Goal: Task Accomplishment & Management: Use online tool/utility

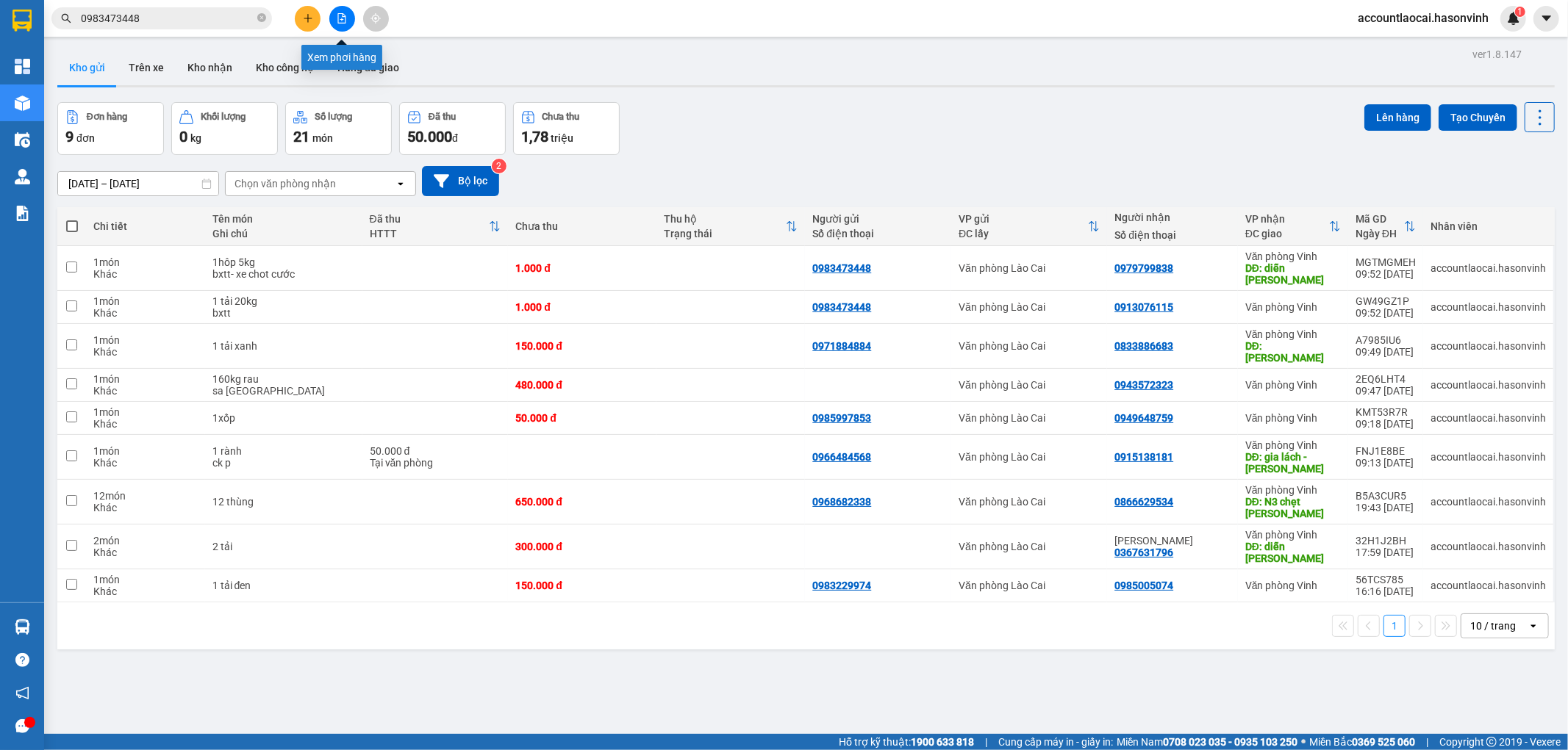
click at [343, 20] on icon "file-add" at bounding box center [342, 18] width 10 height 10
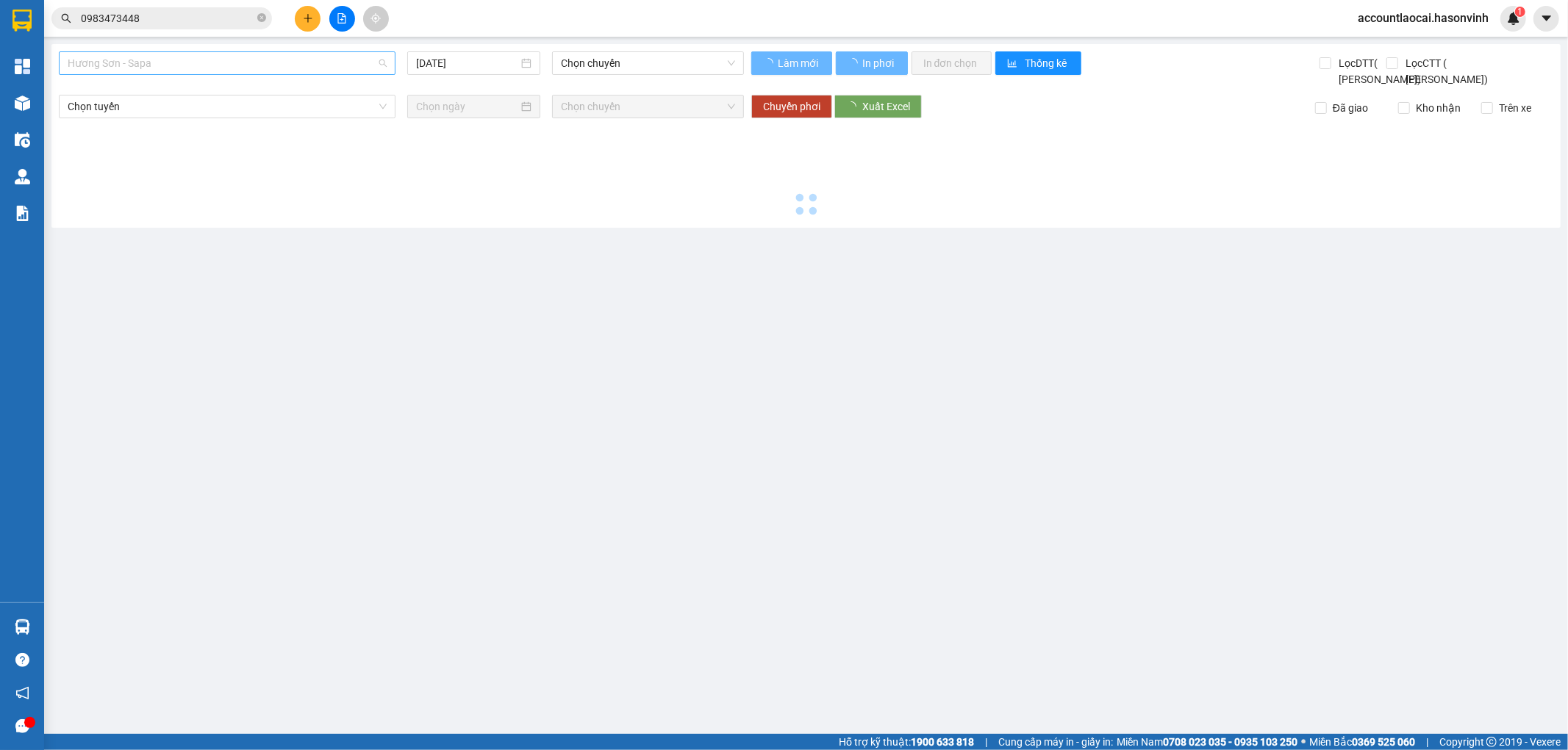
click at [197, 65] on span "Hương Sơn - Sapa" at bounding box center [228, 63] width 319 height 22
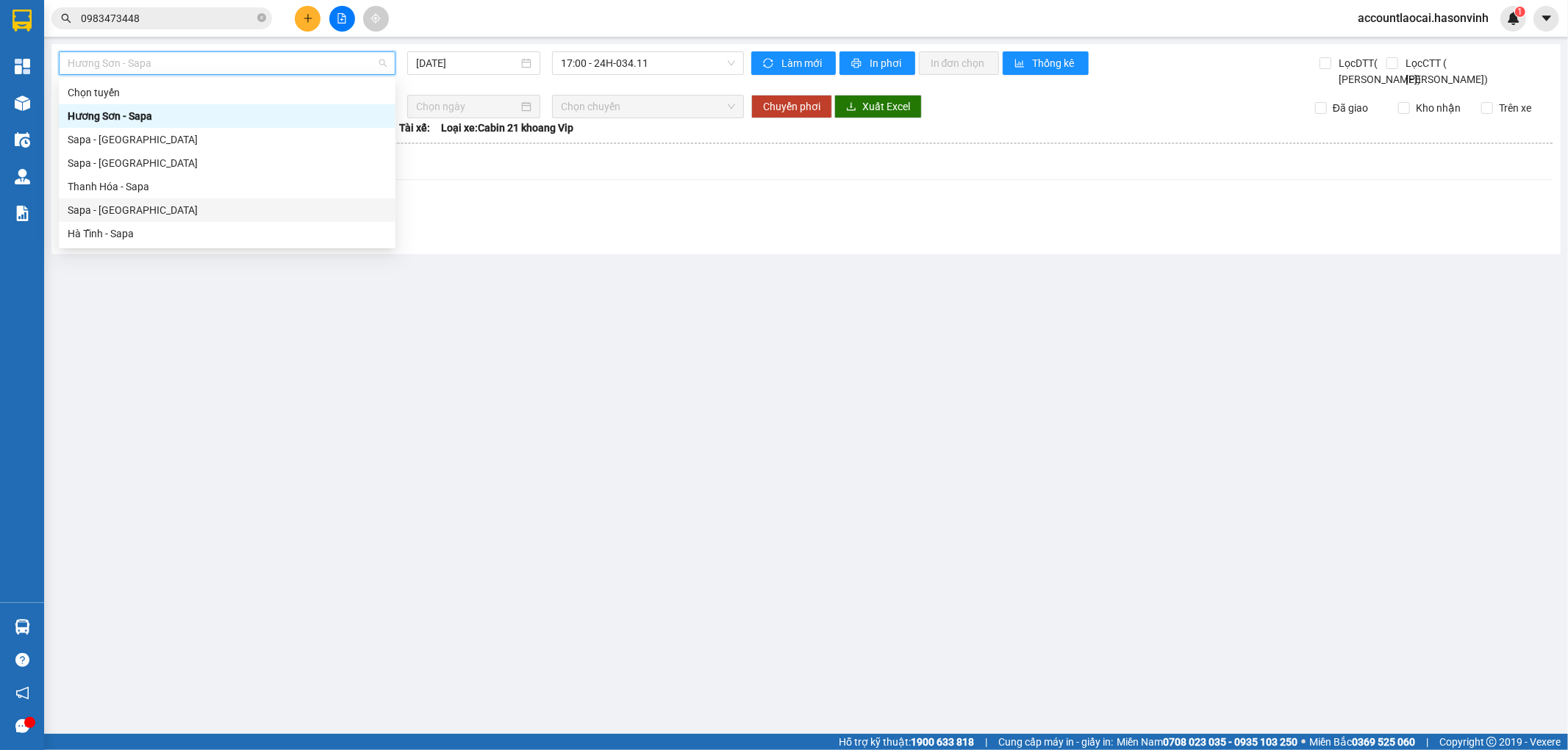
click at [100, 208] on div "Sapa - [GEOGRAPHIC_DATA]" at bounding box center [228, 210] width 319 height 17
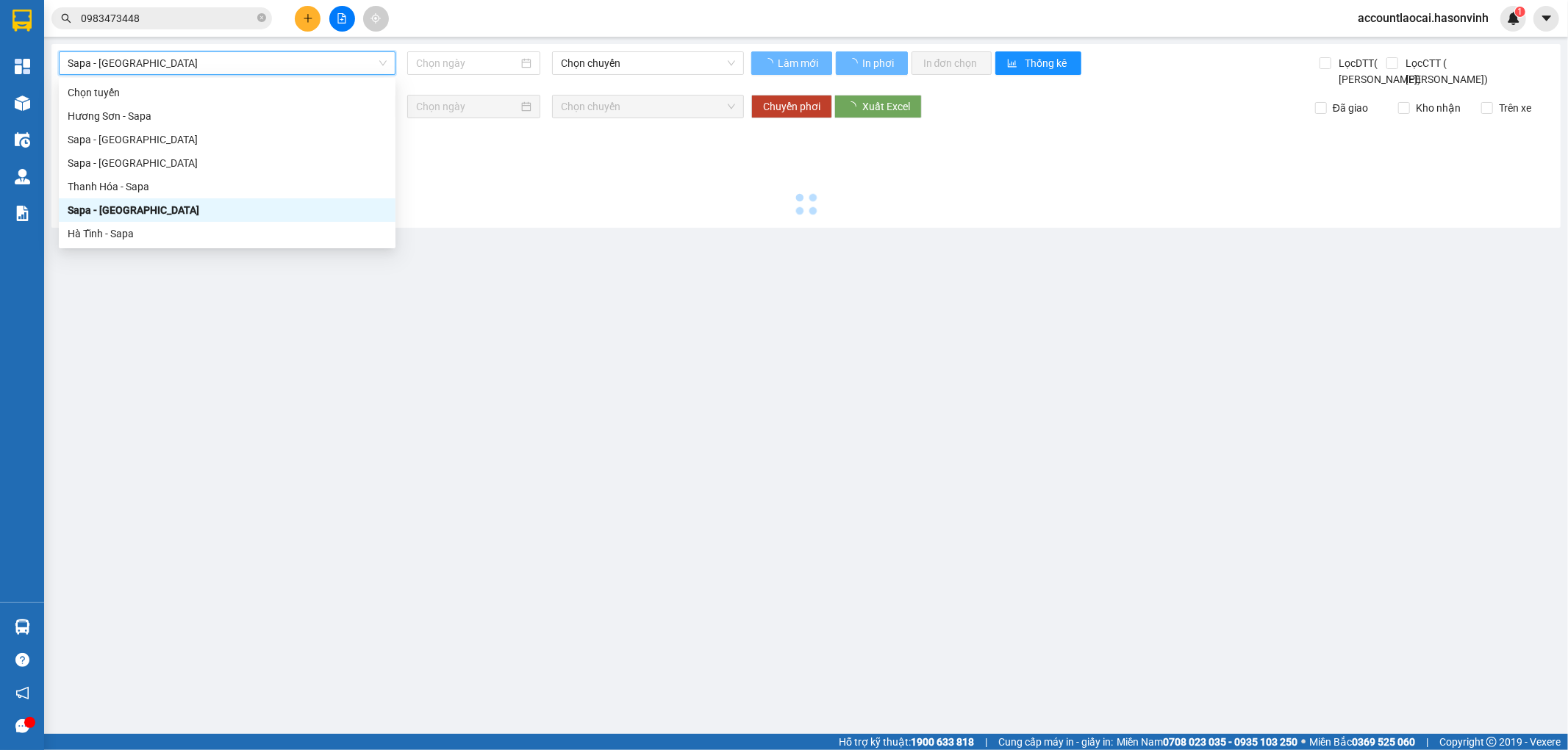
type input "[DATE]"
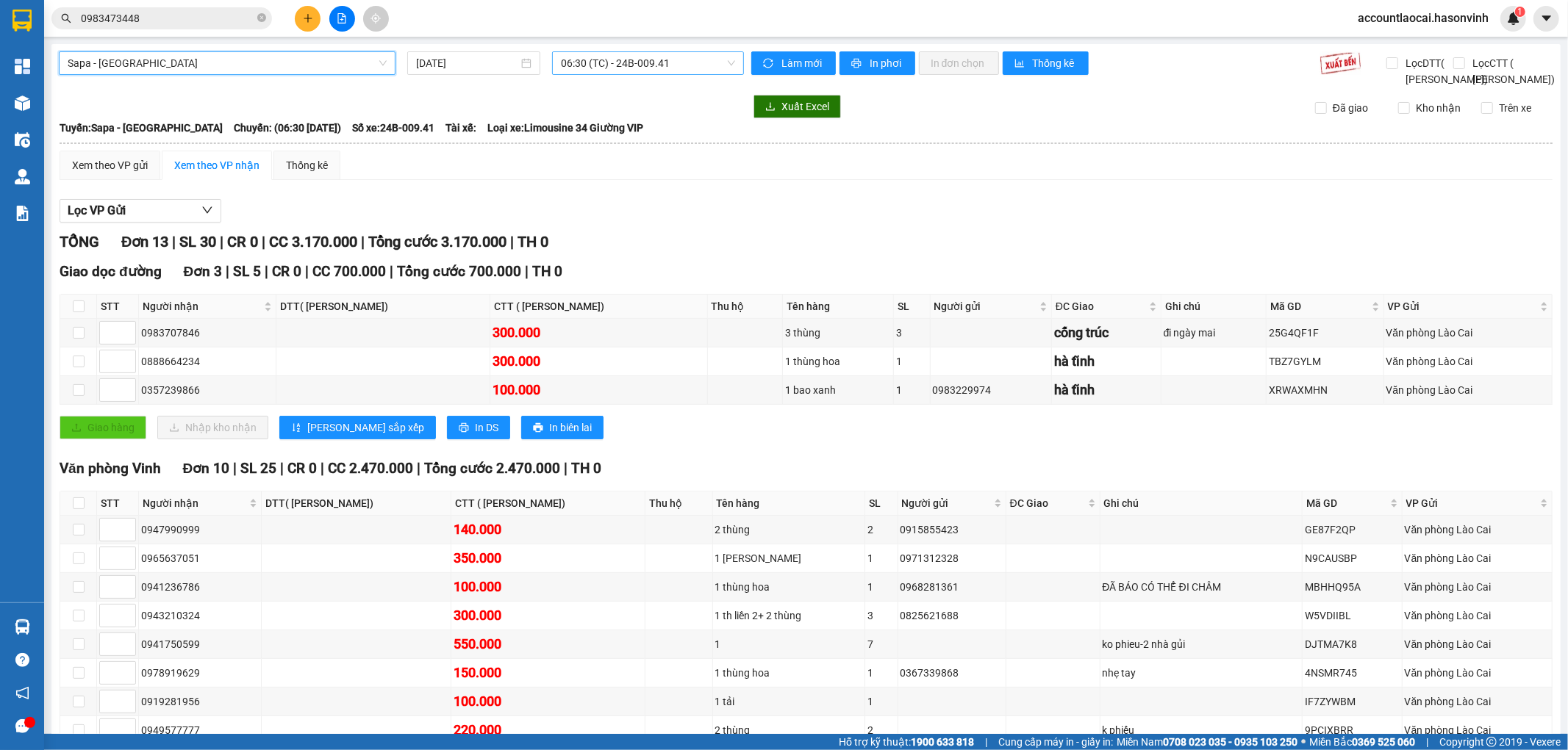
click at [595, 65] on span "06:30 (TC) - 24B-009.41" at bounding box center [647, 63] width 174 height 22
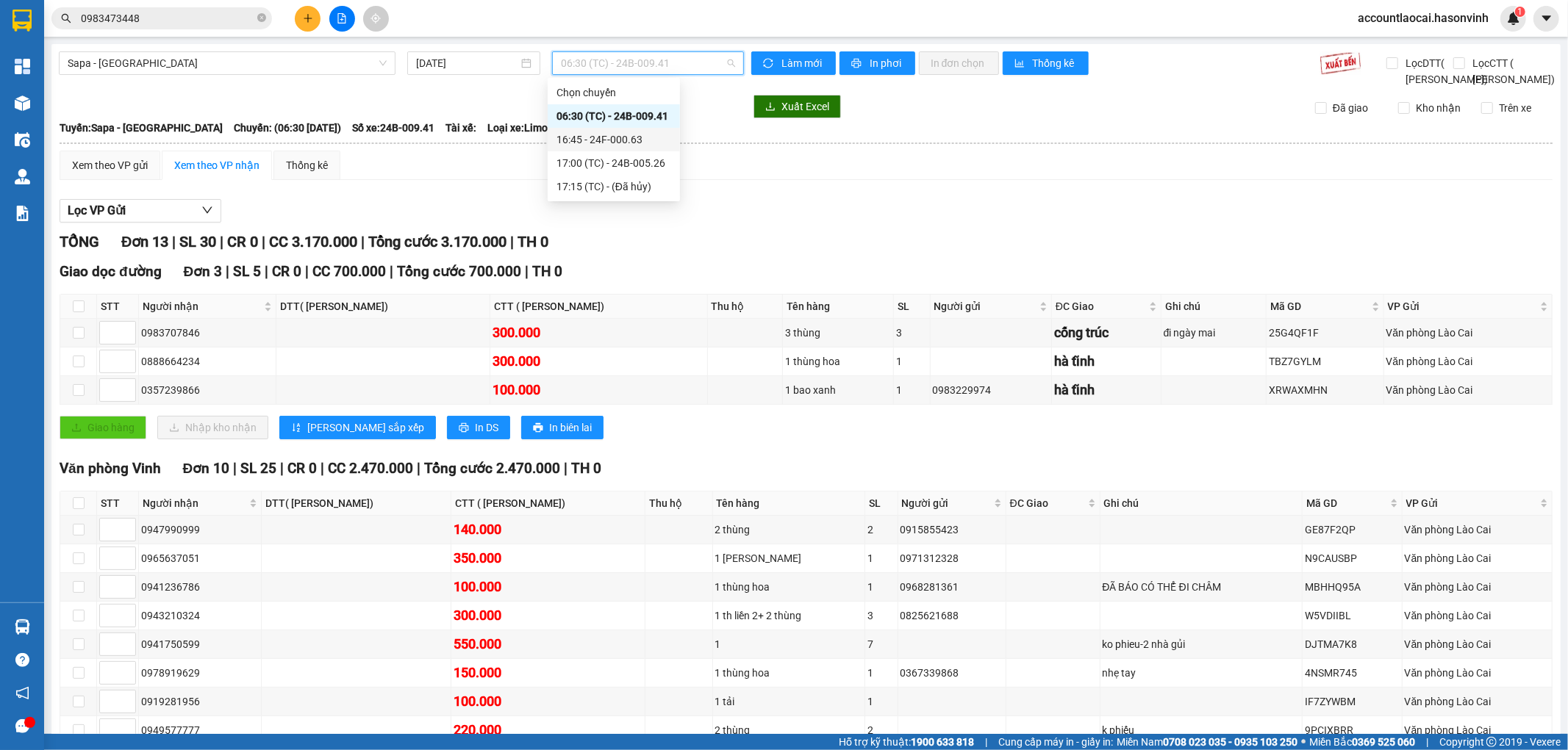
click at [599, 134] on div "16:45 - 24F-000.63" at bounding box center [613, 140] width 114 height 17
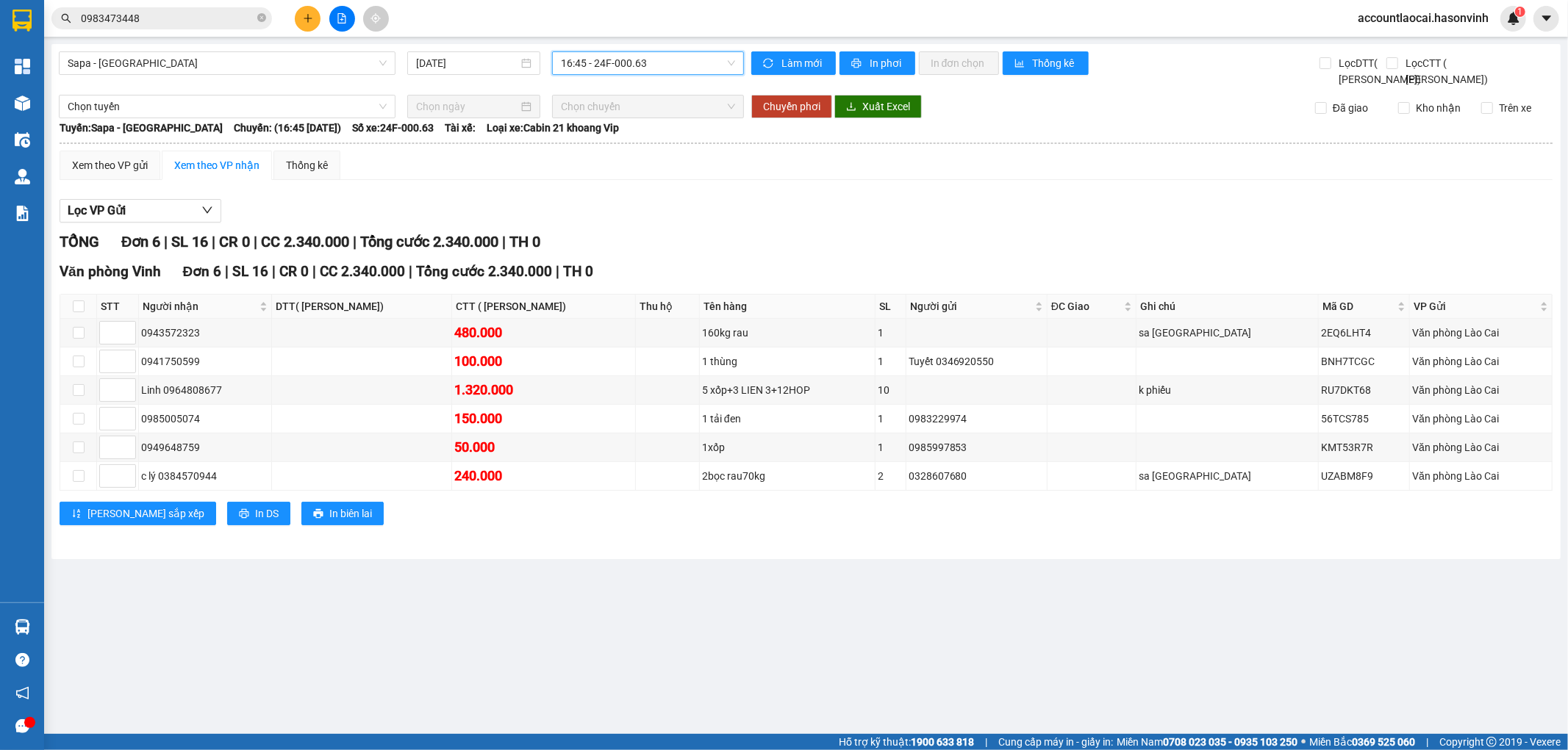
click at [606, 53] on span "16:45 - 24F-000.63" at bounding box center [647, 63] width 174 height 22
click at [583, 160] on div "17:00 (TC) - 24B-005.26" at bounding box center [618, 163] width 114 height 17
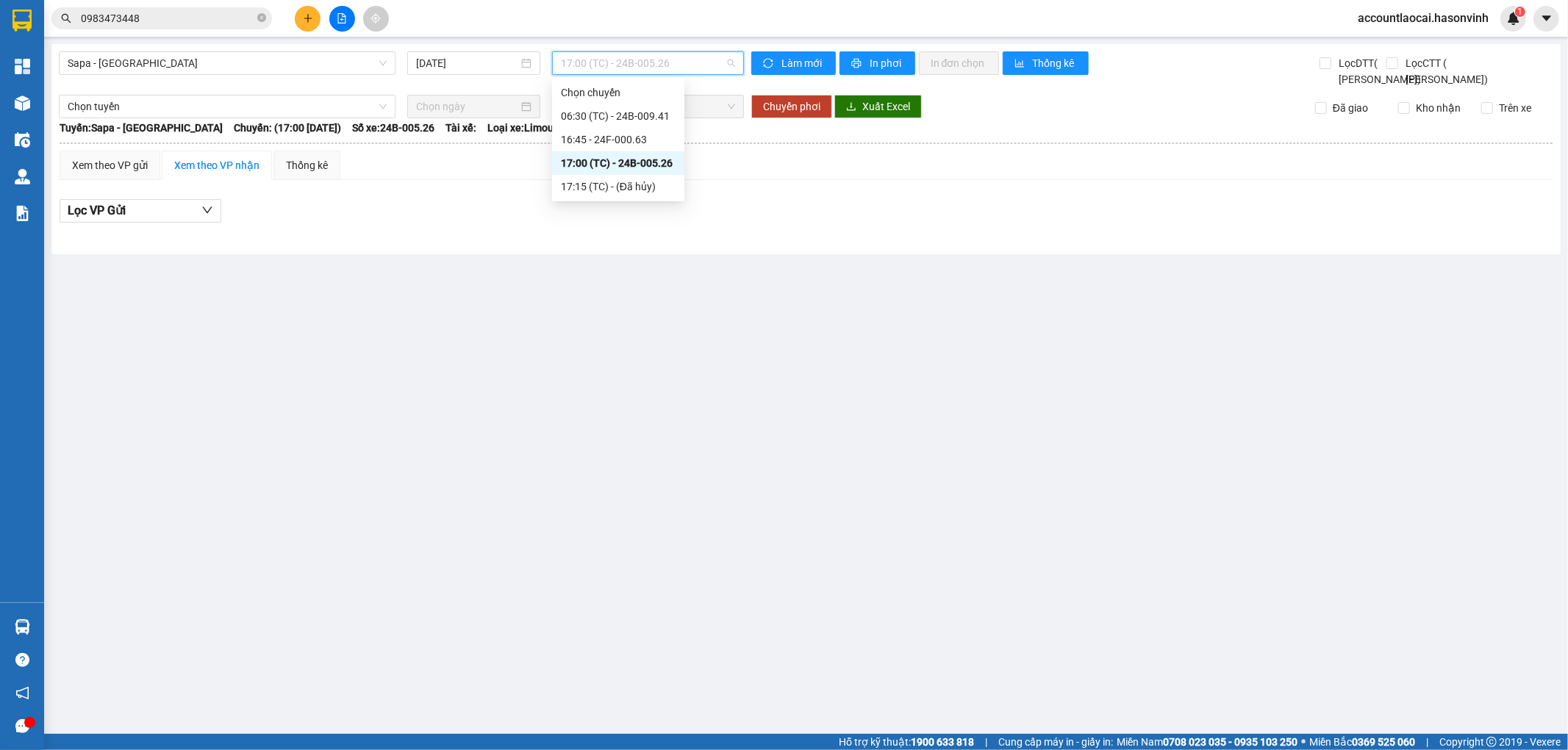
click at [627, 54] on span "17:00 (TC) - 24B-005.26" at bounding box center [647, 63] width 174 height 22
click at [142, 55] on span "Sapa - [GEOGRAPHIC_DATA]" at bounding box center [228, 63] width 319 height 22
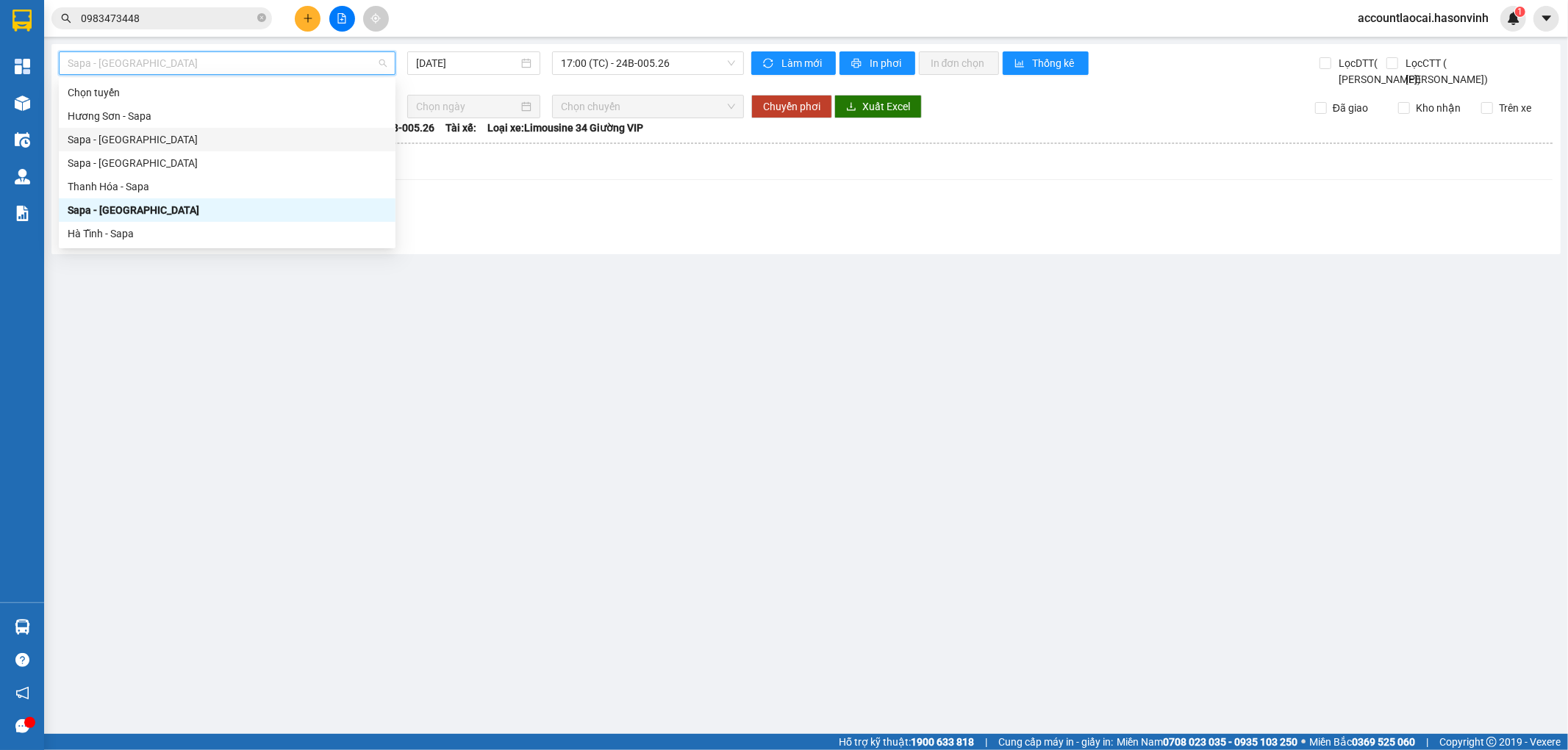
click at [120, 141] on div "Sapa - [GEOGRAPHIC_DATA]" at bounding box center [228, 140] width 319 height 17
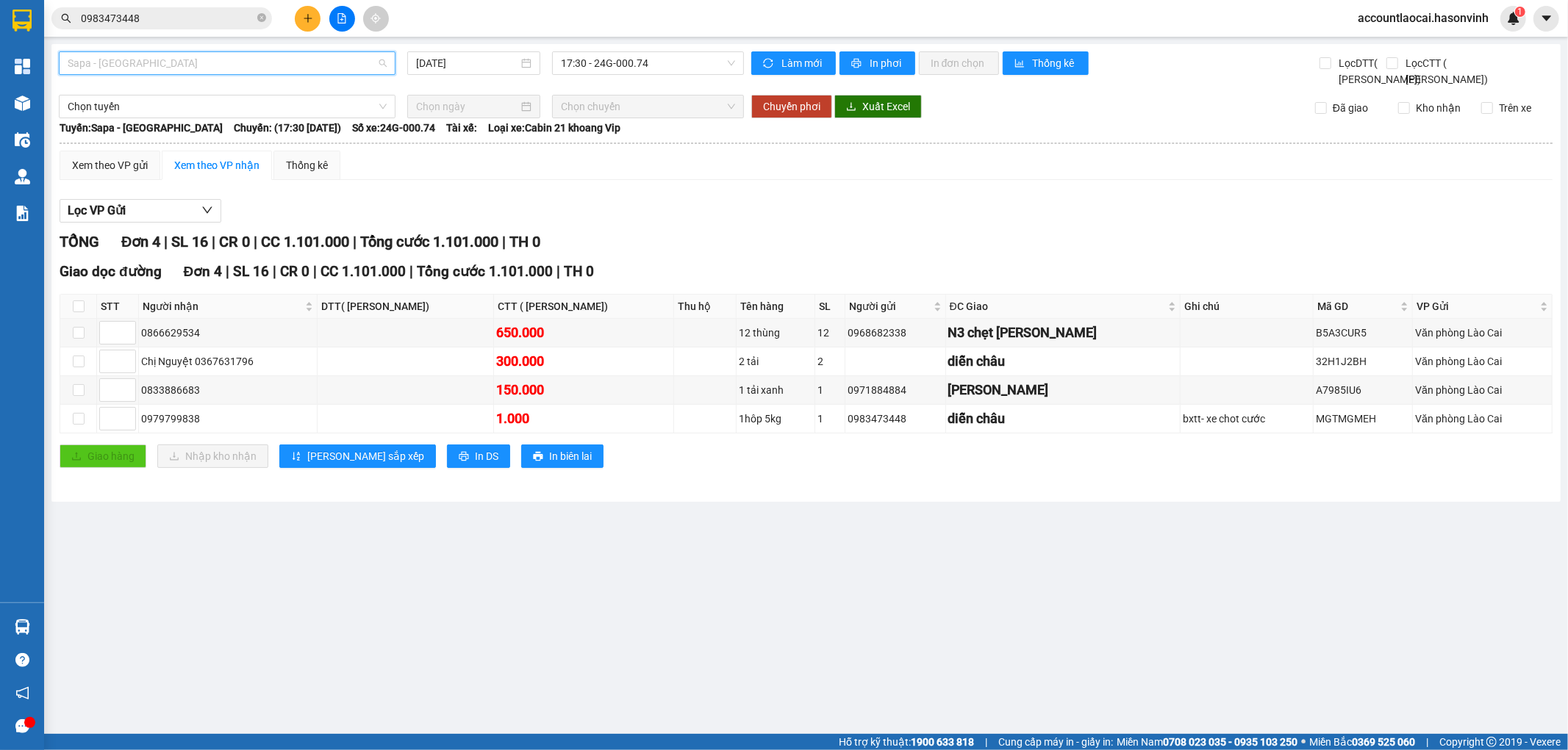
click at [173, 71] on span "Sapa - [GEOGRAPHIC_DATA]" at bounding box center [228, 63] width 319 height 22
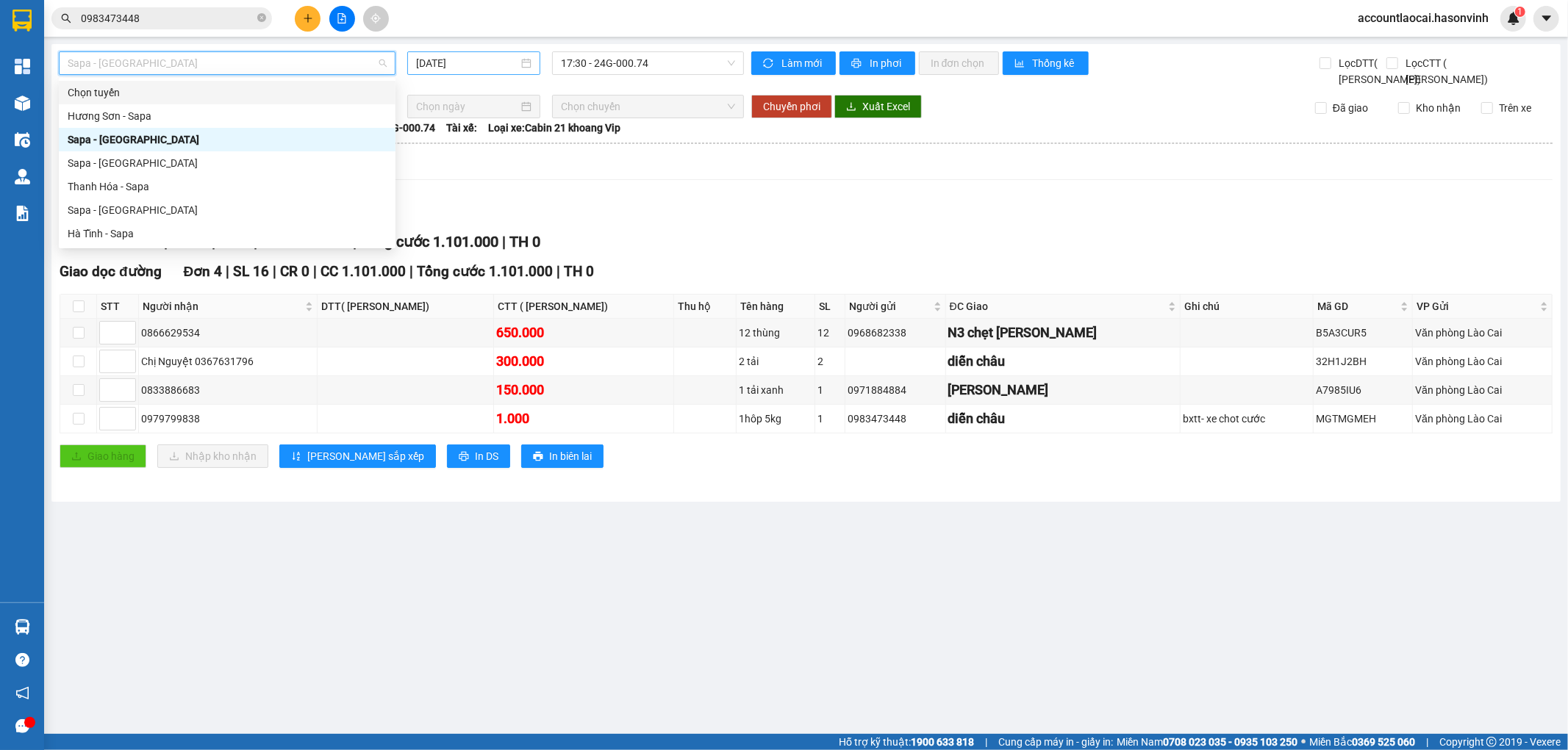
click at [471, 63] on input "[DATE]" at bounding box center [467, 63] width 102 height 17
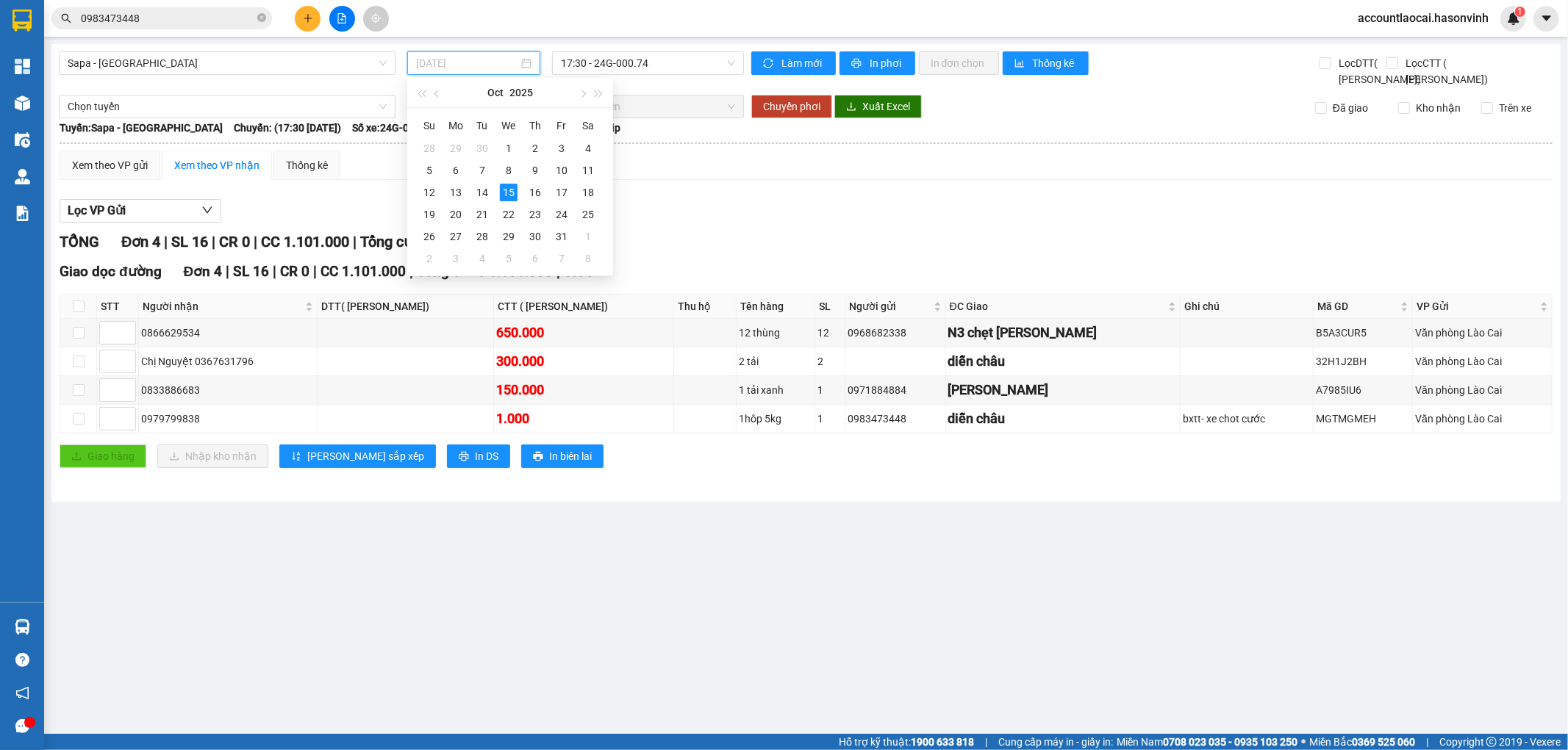
type input "[DATE]"
click at [621, 72] on span "17:30 - 24G-000.74" at bounding box center [647, 63] width 174 height 22
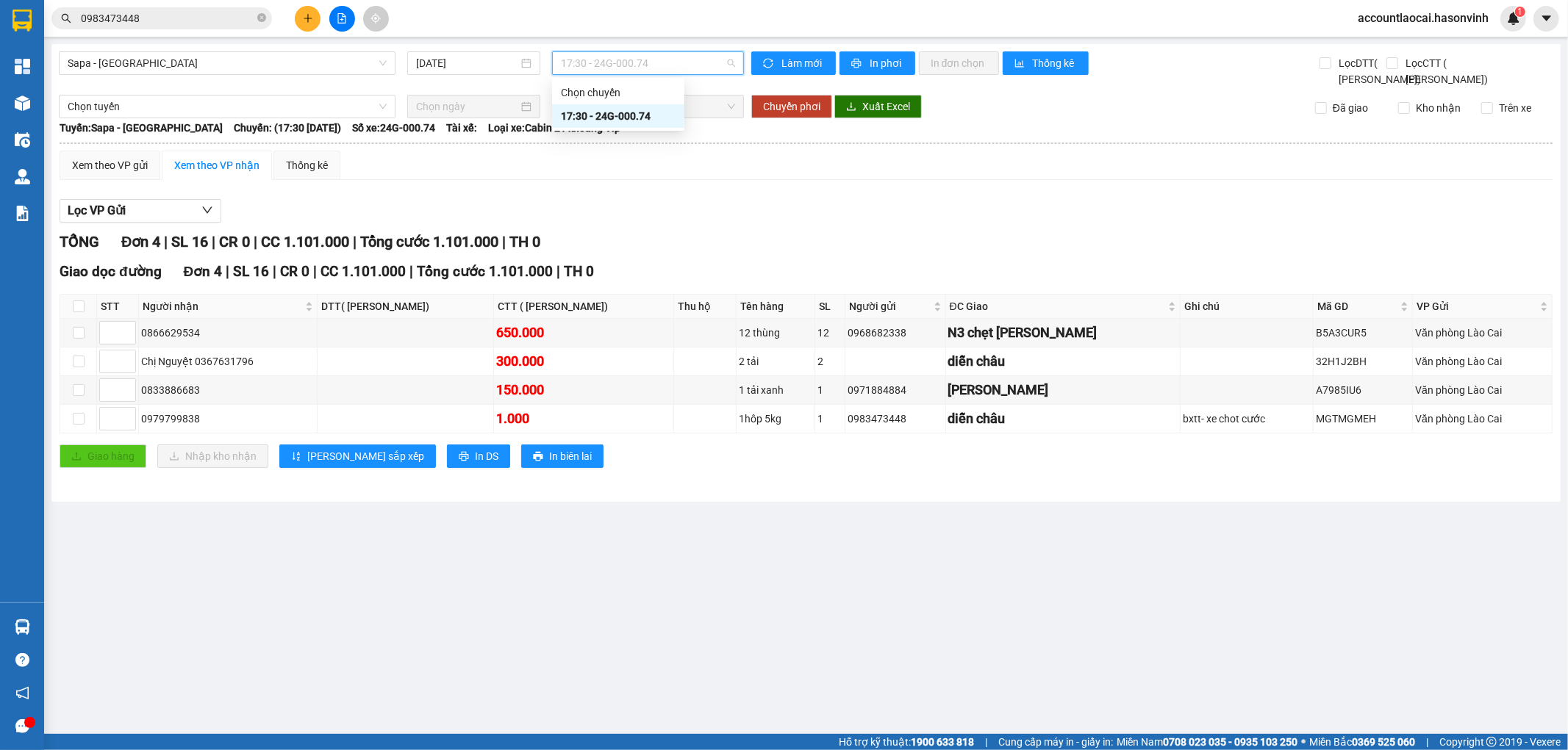
click at [207, 75] on div "Sapa - [GEOGRAPHIC_DATA] [DATE] 17:30 - 24G-000.74" at bounding box center [401, 69] width 685 height 36
click at [137, 62] on span "Sapa - [GEOGRAPHIC_DATA]" at bounding box center [228, 63] width 319 height 22
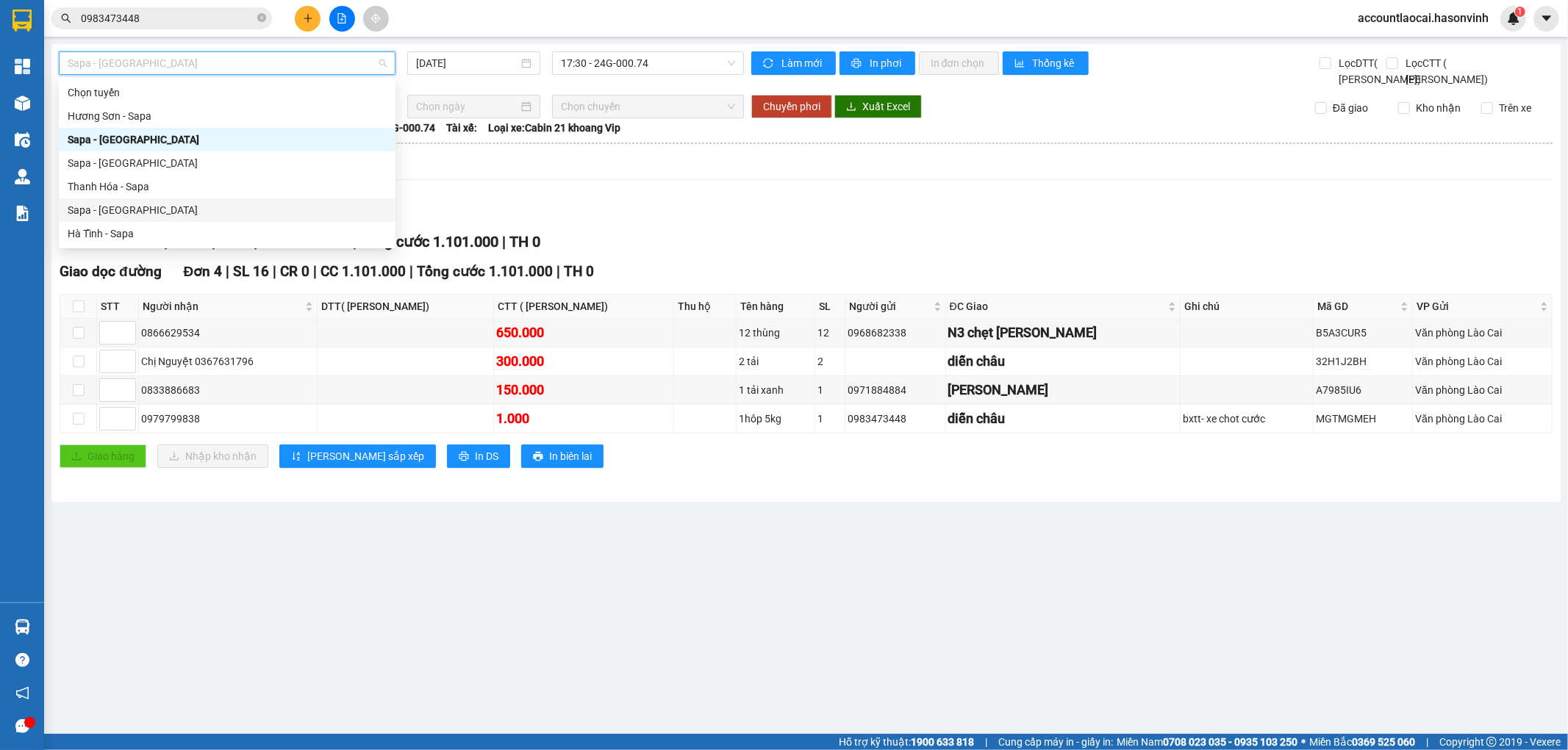
click at [106, 212] on div "Sapa - [GEOGRAPHIC_DATA]" at bounding box center [228, 210] width 319 height 17
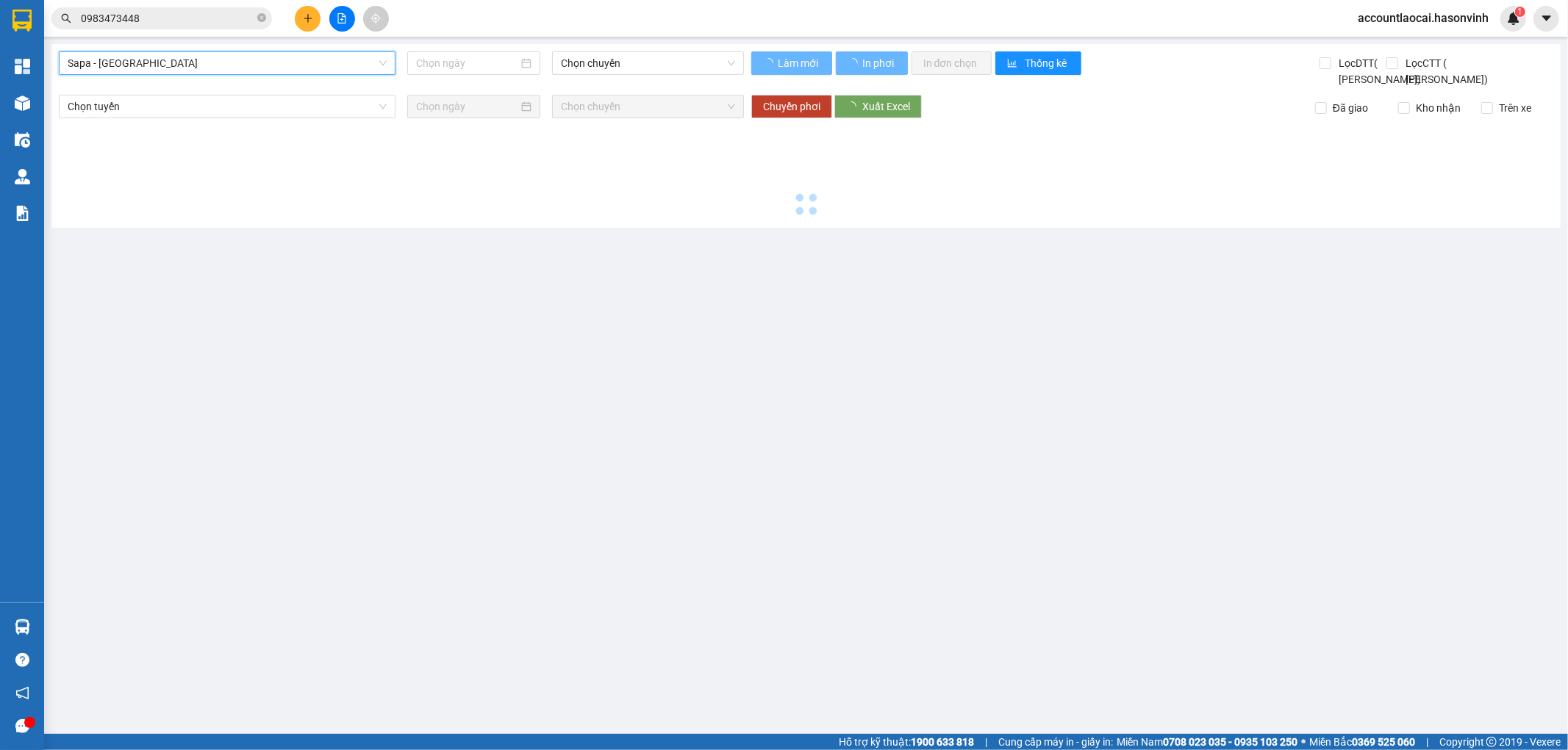
type input "[DATE]"
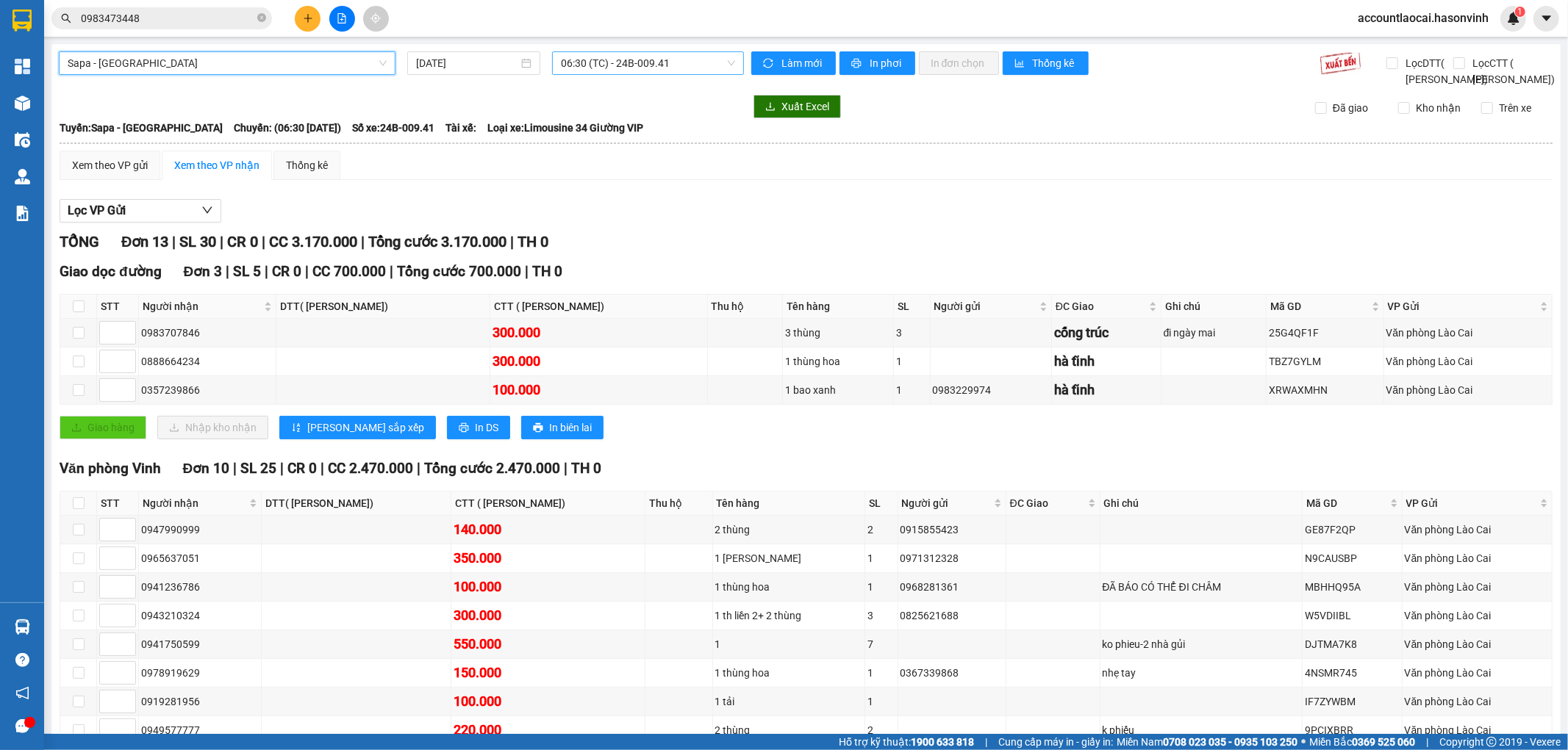
click at [632, 71] on span "06:30 (TC) - 24B-009.41" at bounding box center [647, 63] width 174 height 22
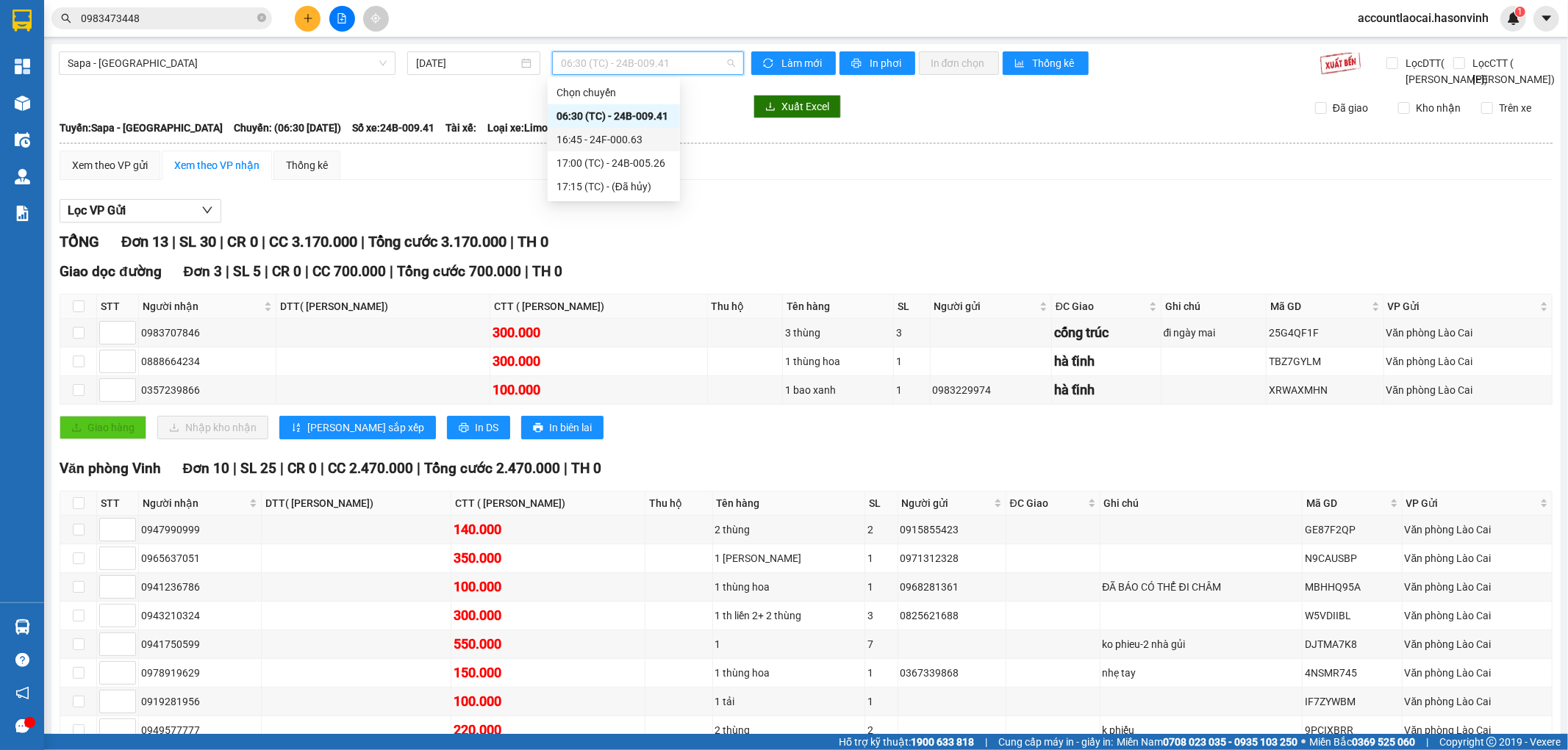
click at [611, 147] on div "16:45 - 24F-000.63" at bounding box center [614, 140] width 133 height 24
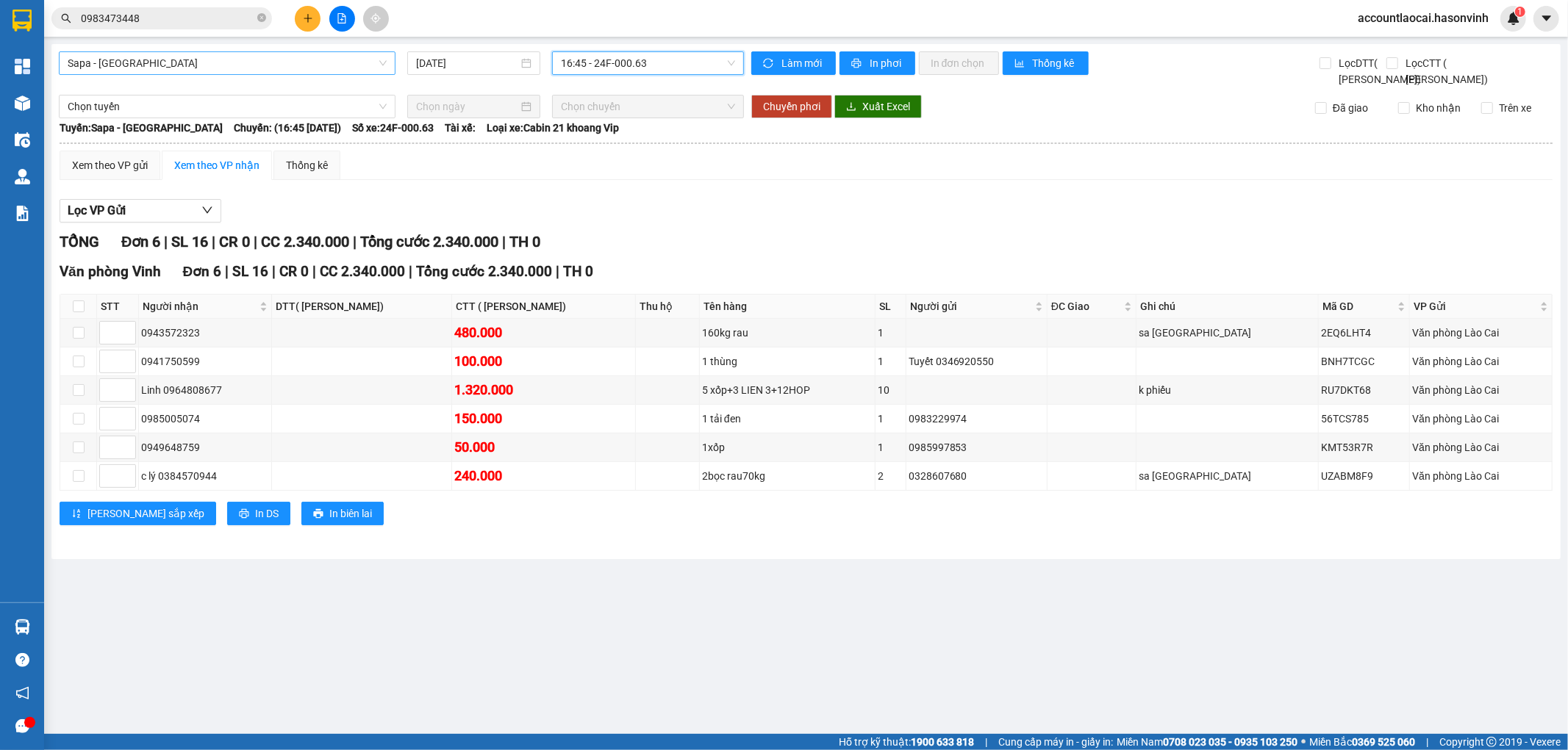
click at [222, 68] on span "Sapa - [GEOGRAPHIC_DATA]" at bounding box center [228, 63] width 319 height 22
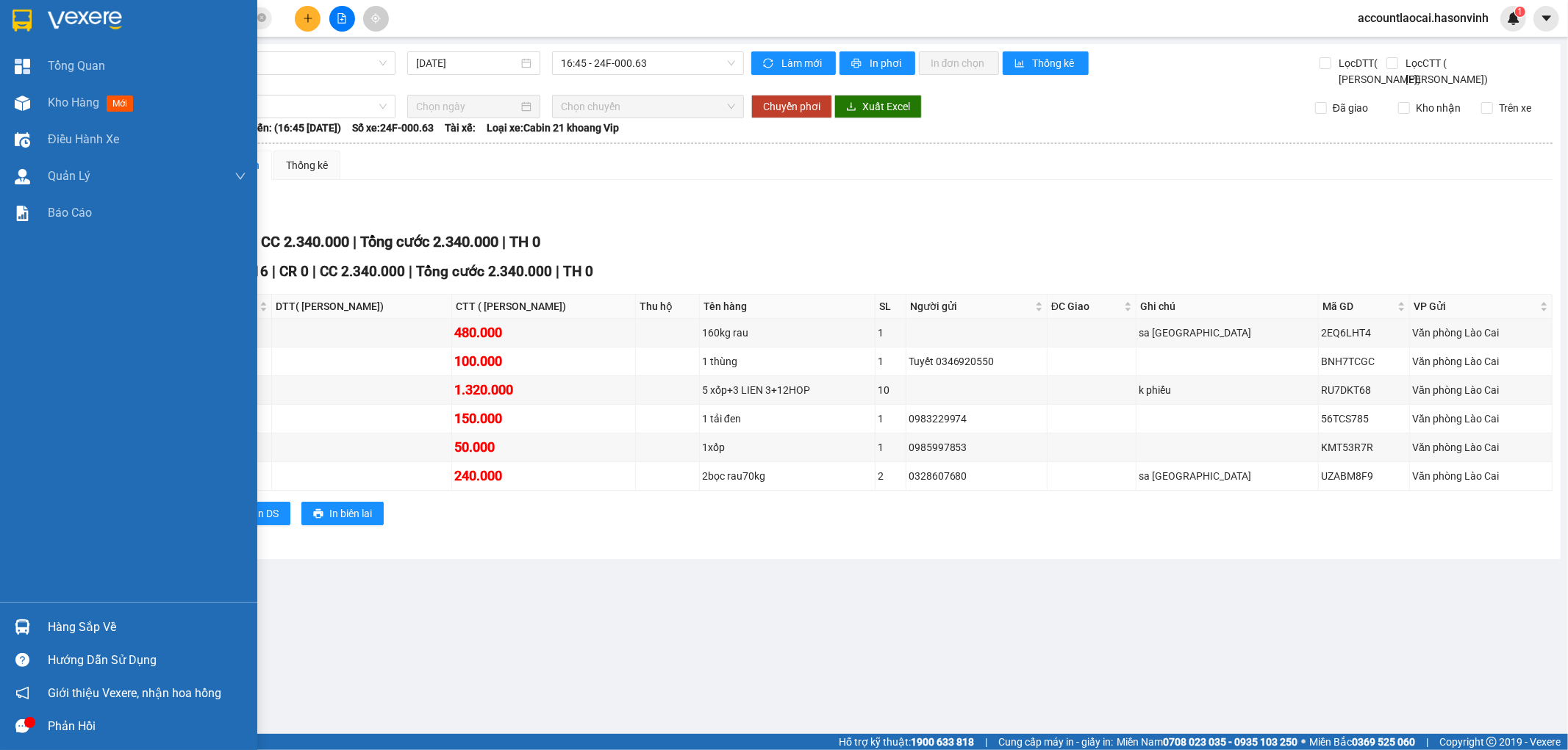
click at [40, 103] on div "Kho hàng mới" at bounding box center [128, 103] width 257 height 37
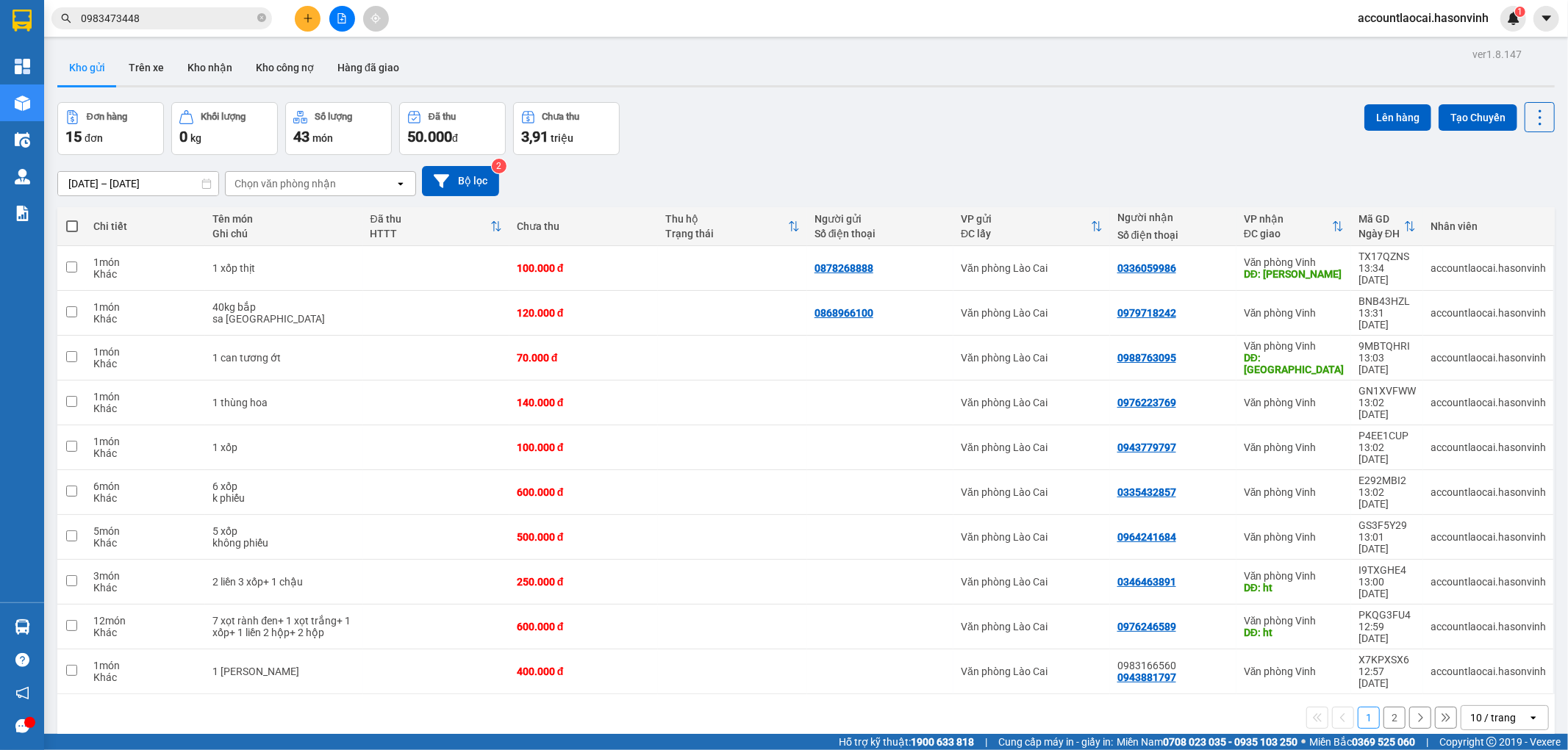
scroll to position [68, 0]
